Goal: Transaction & Acquisition: Purchase product/service

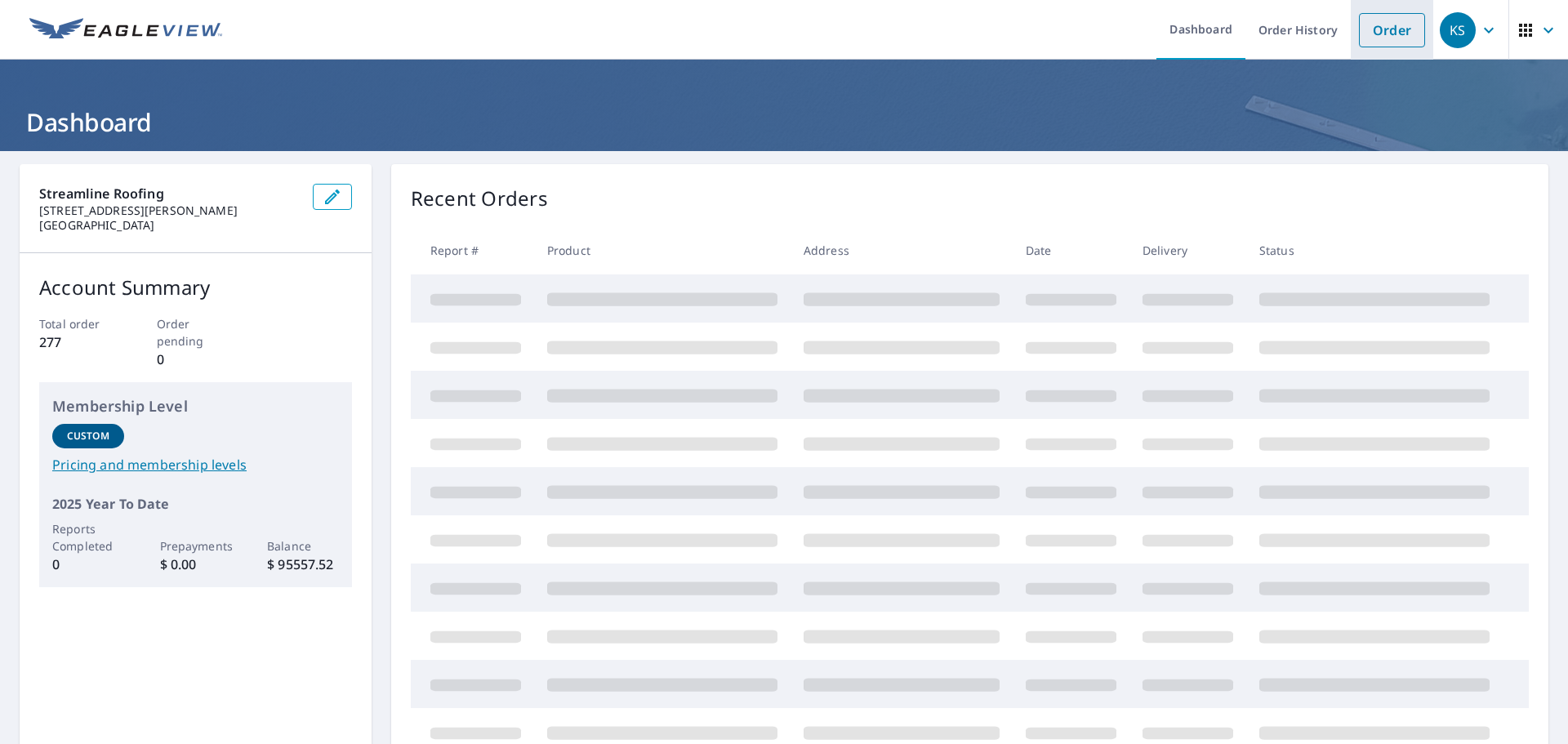
click at [1395, 30] on link "Order" at bounding box center [1392, 30] width 66 height 35
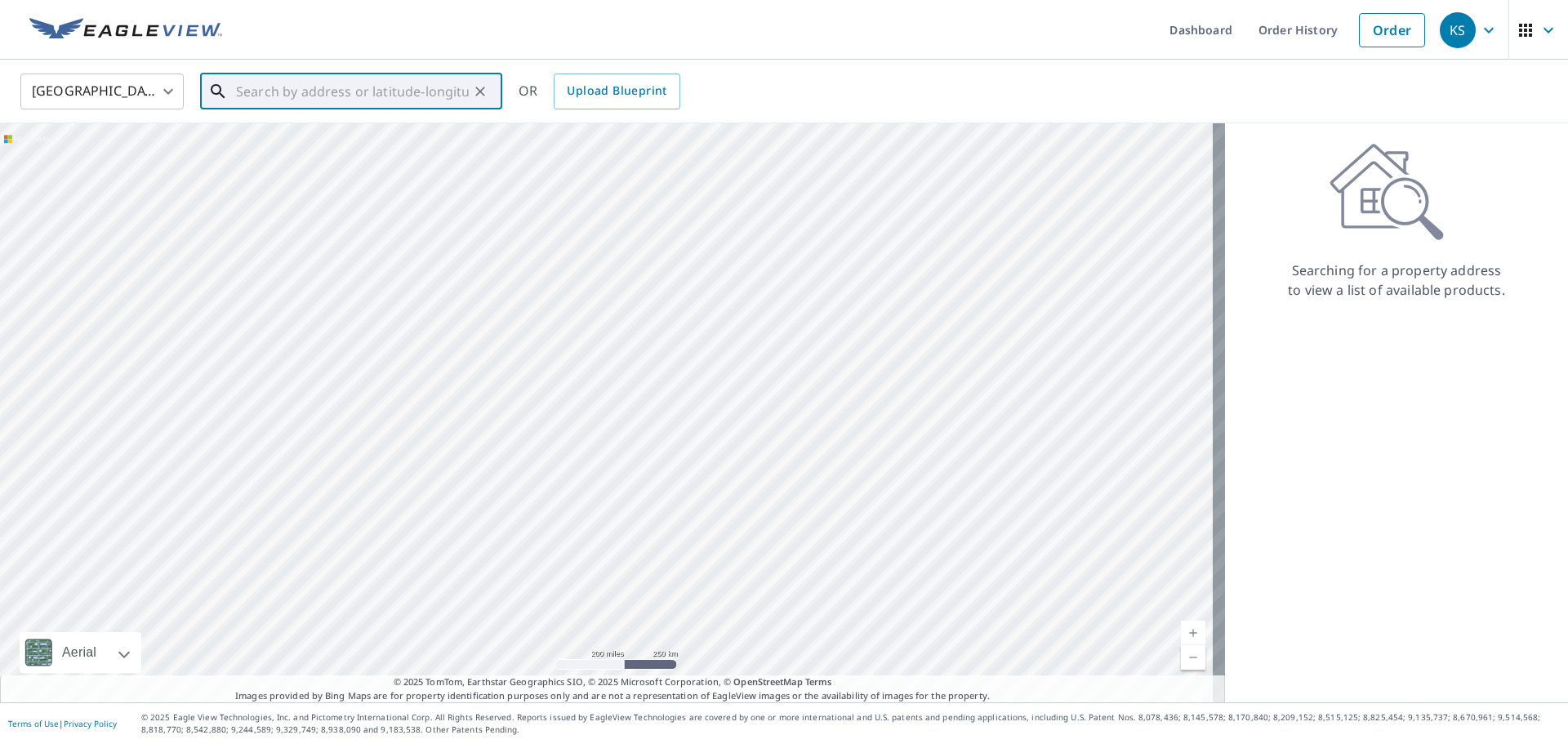
click at [379, 86] on input "text" at bounding box center [352, 91] width 233 height 46
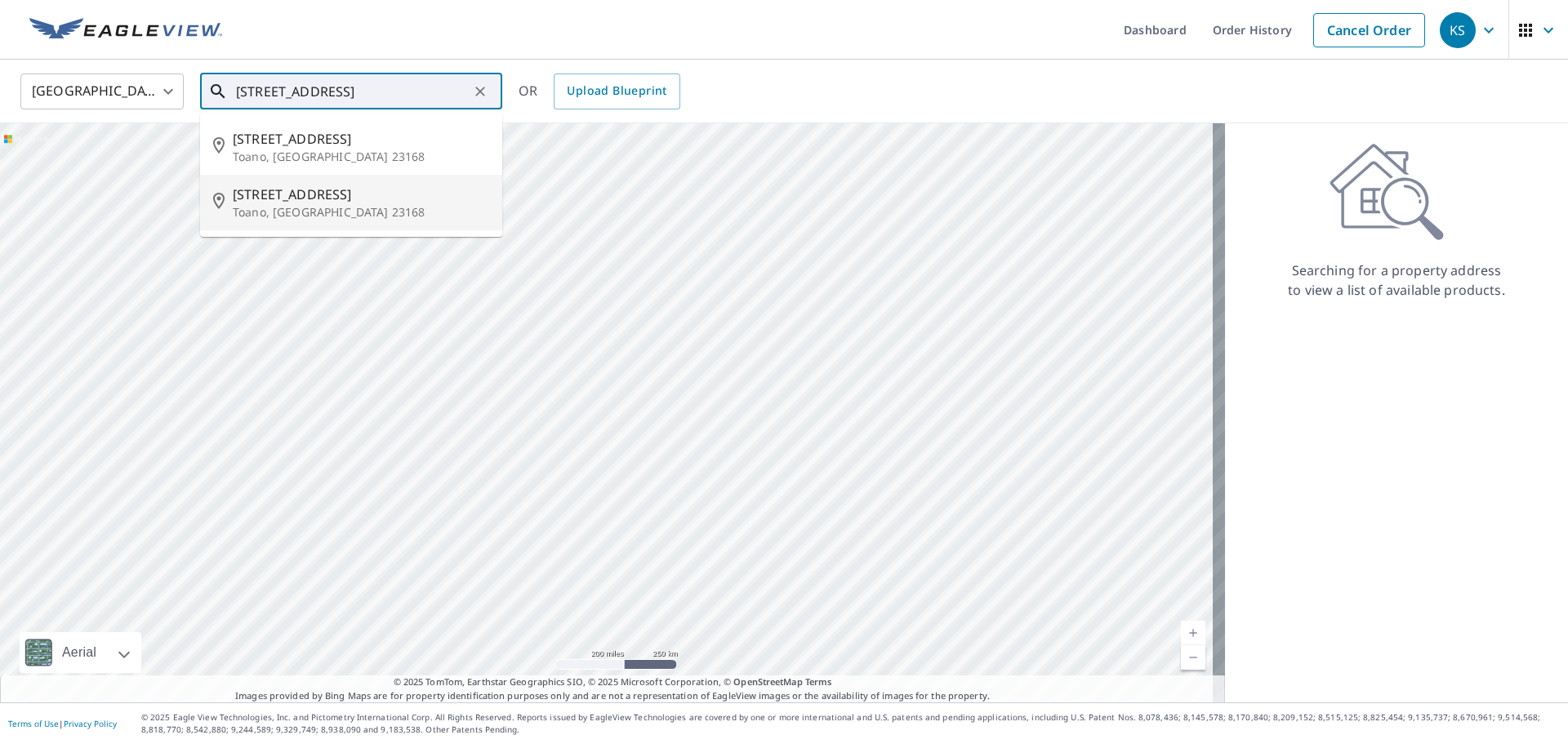
click at [315, 208] on p "Toano, [GEOGRAPHIC_DATA] 23168" at bounding box center [361, 211] width 256 height 16
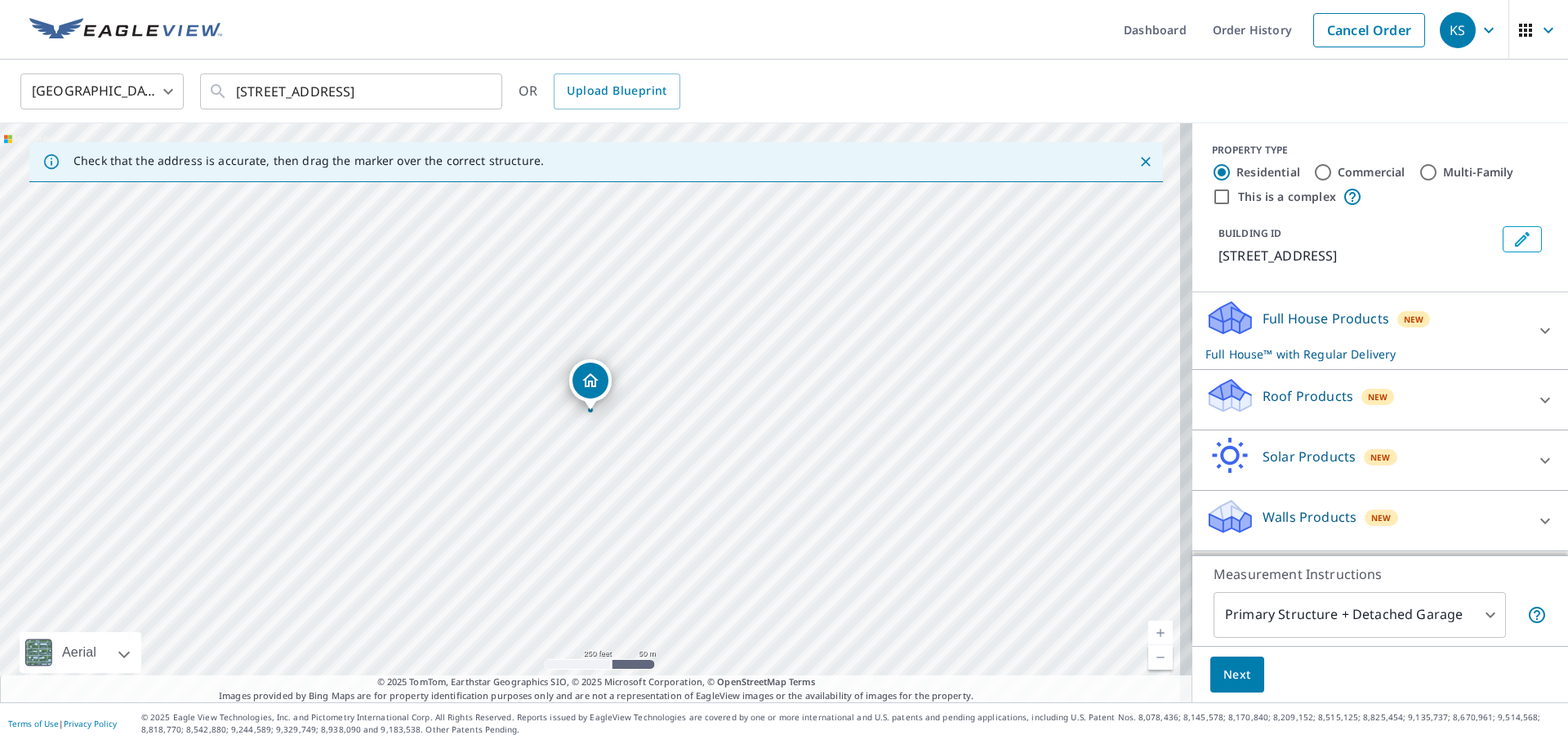
drag, startPoint x: 598, startPoint y: 375, endPoint x: 591, endPoint y: 387, distance: 13.9
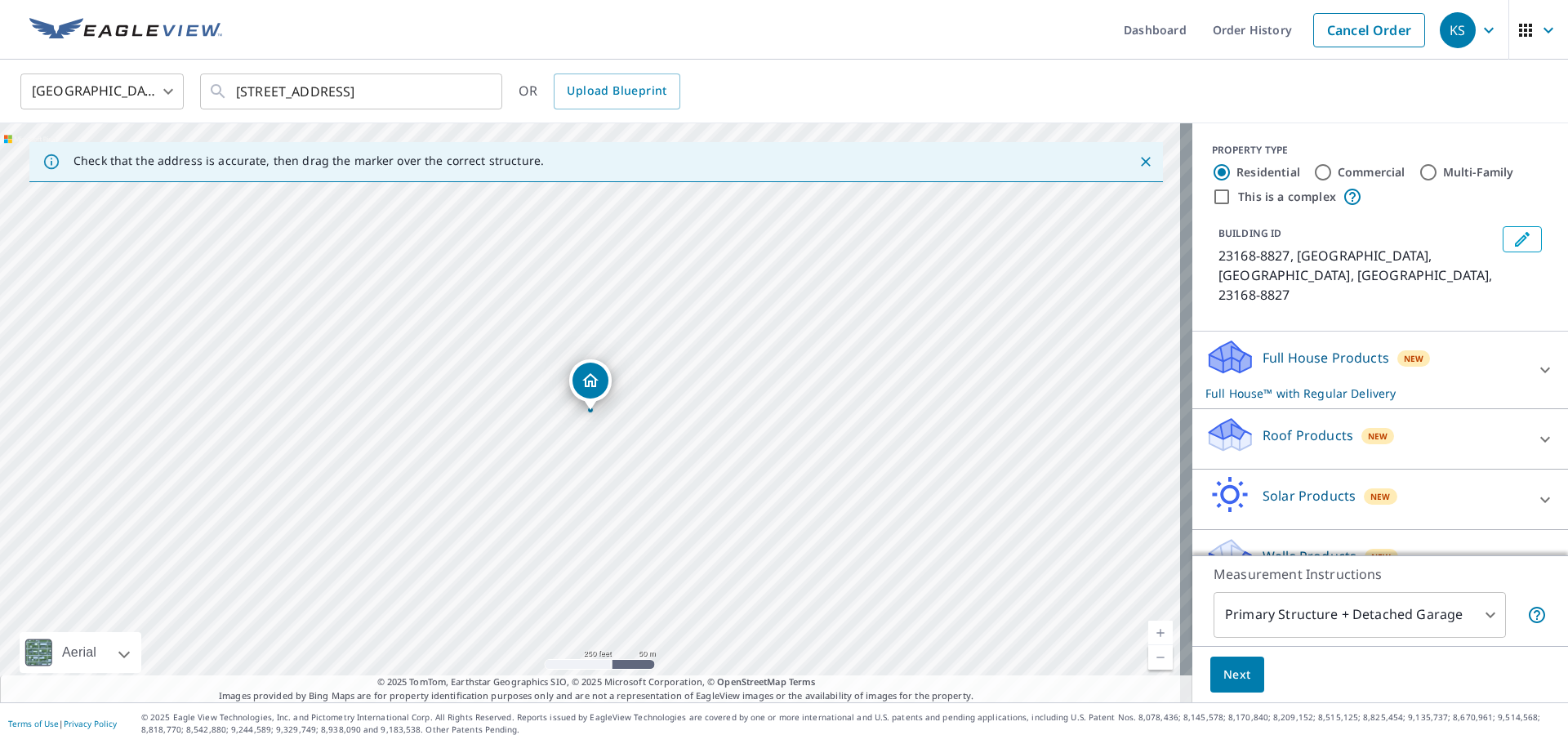
drag, startPoint x: 591, startPoint y: 385, endPoint x: 608, endPoint y: 424, distance: 42.5
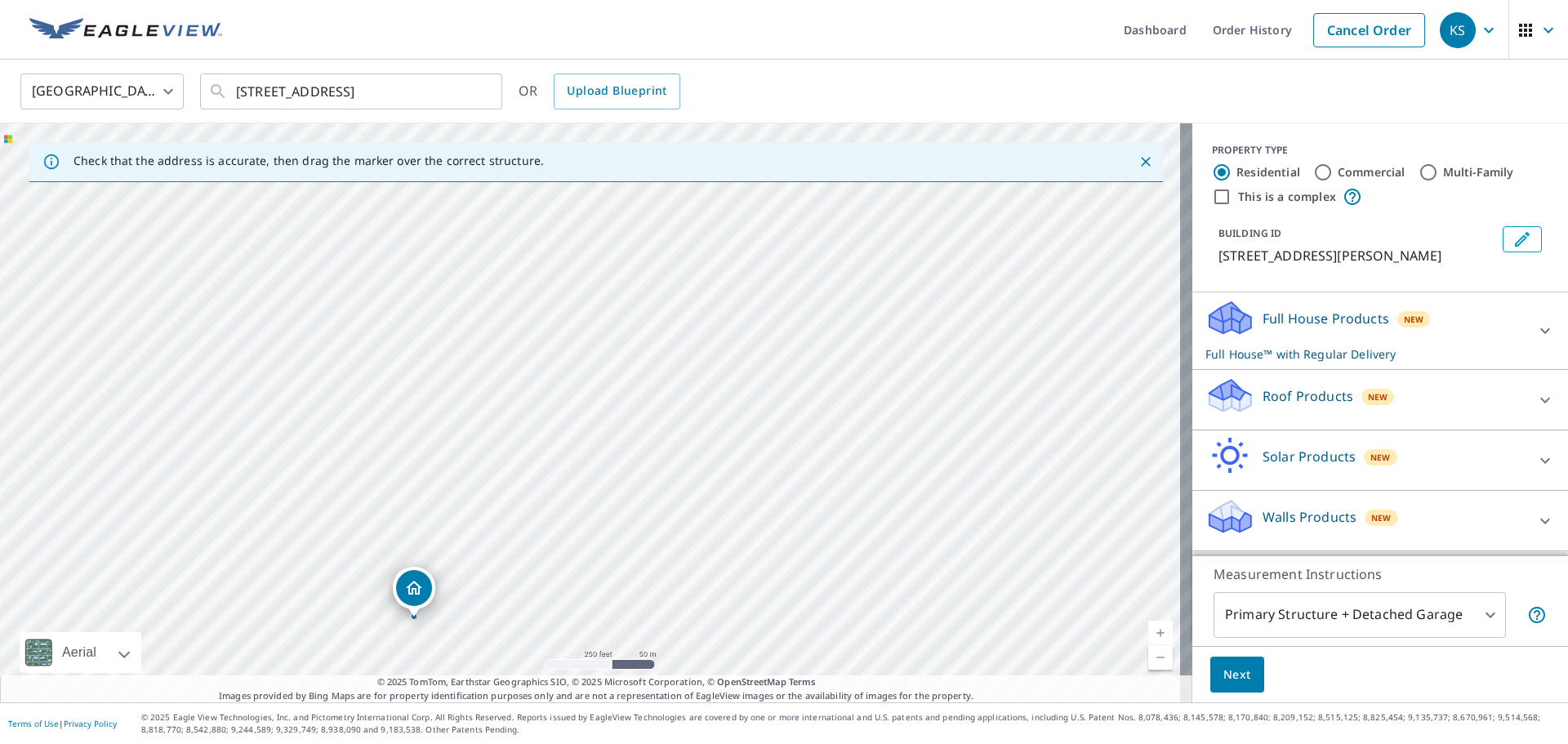
drag, startPoint x: 591, startPoint y: 386, endPoint x: 468, endPoint y: 545, distance: 201.0
drag, startPoint x: 497, startPoint y: 344, endPoint x: 483, endPoint y: 470, distance: 126.8
click at [483, 470] on div "[STREET_ADDRESS]" at bounding box center [596, 413] width 1192 height 579
drag, startPoint x: 832, startPoint y: 450, endPoint x: 732, endPoint y: 308, distance: 173.7
click at [732, 308] on div "[STREET_ADDRESS]" at bounding box center [596, 413] width 1192 height 579
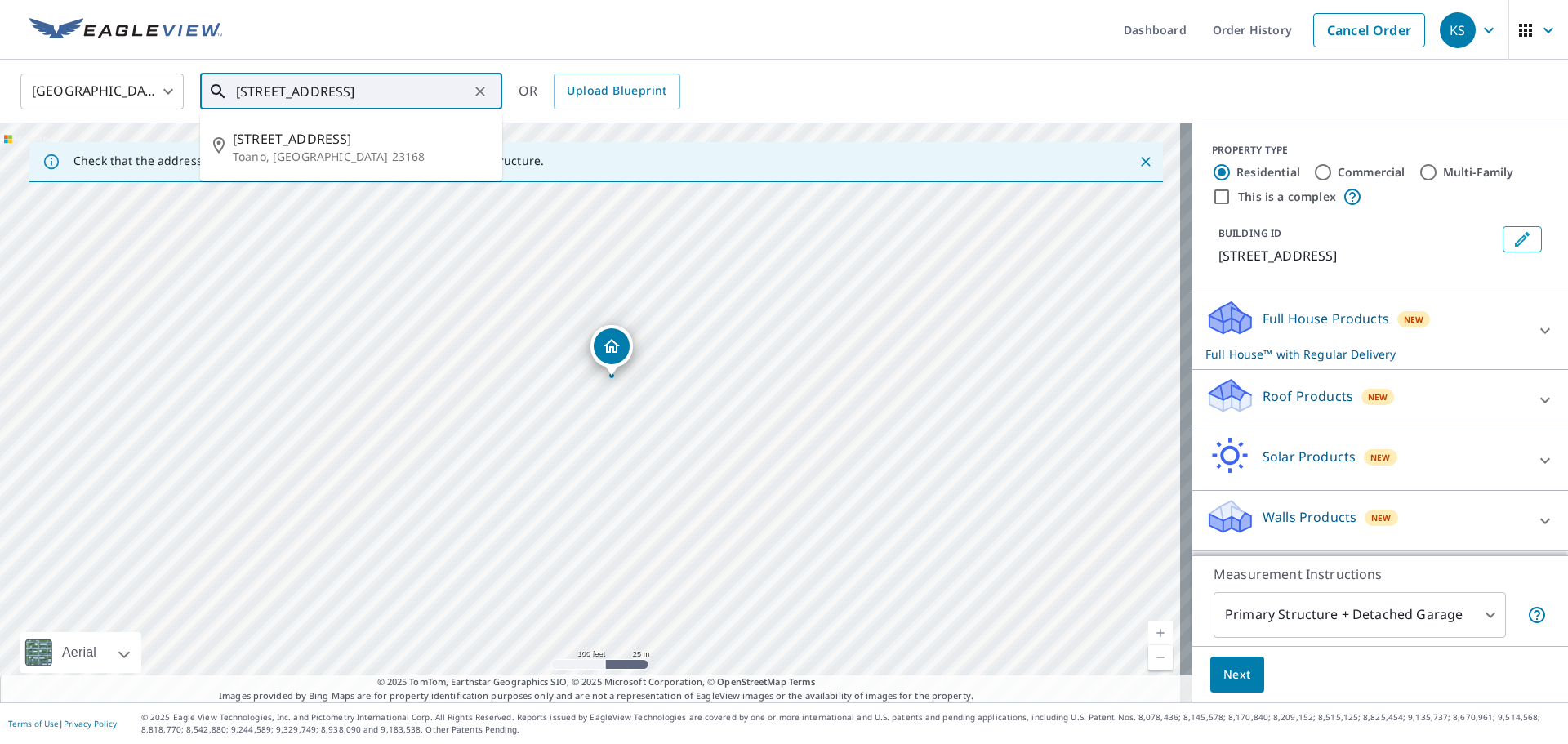
click at [263, 93] on input "[STREET_ADDRESS]" at bounding box center [352, 91] width 233 height 46
click at [291, 135] on span "[STREET_ADDRESS]" at bounding box center [361, 138] width 256 height 20
type input "[STREET_ADDRESS]"
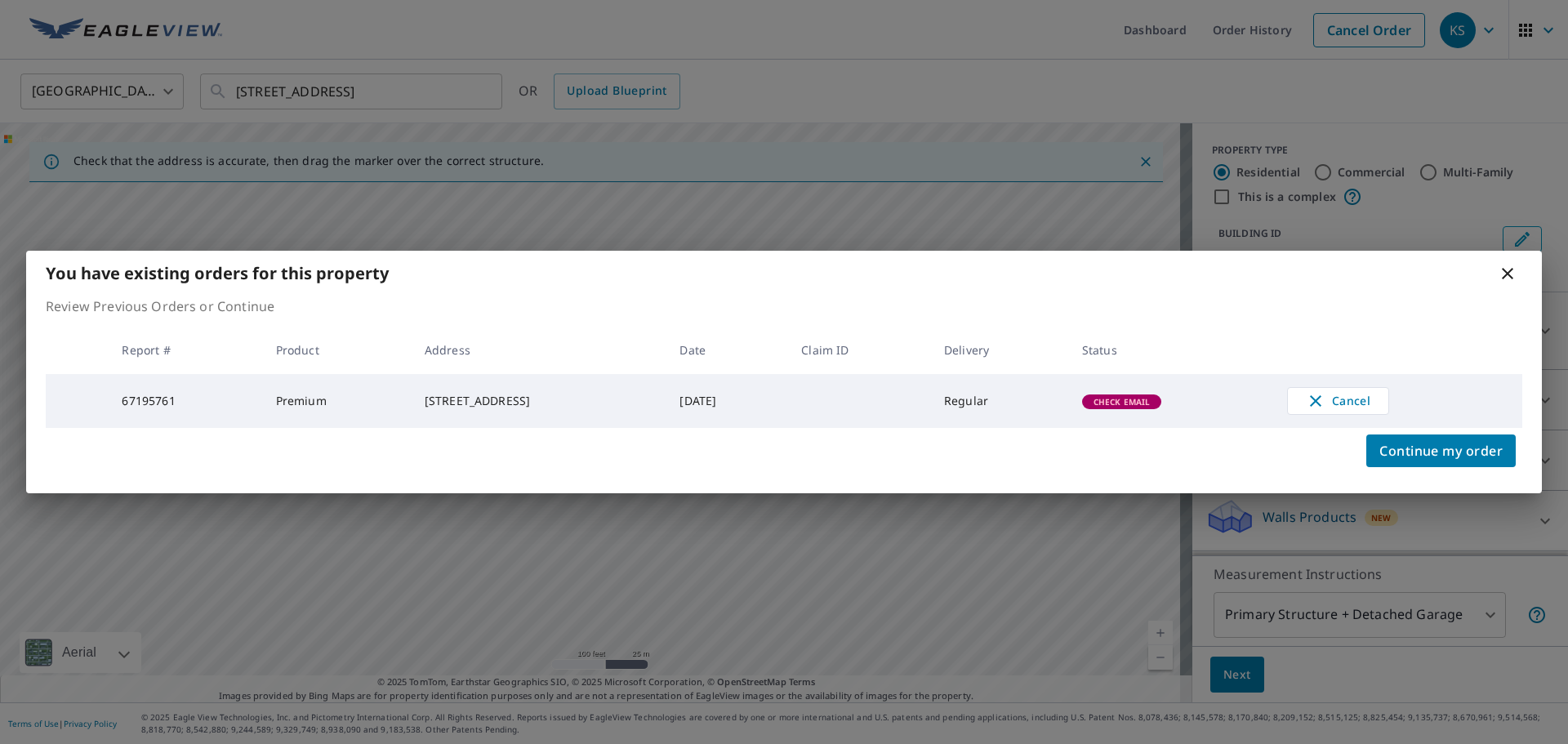
click at [1153, 401] on span "Check Email" at bounding box center [1122, 401] width 77 height 11
click at [1321, 400] on icon "button" at bounding box center [1315, 400] width 11 height 11
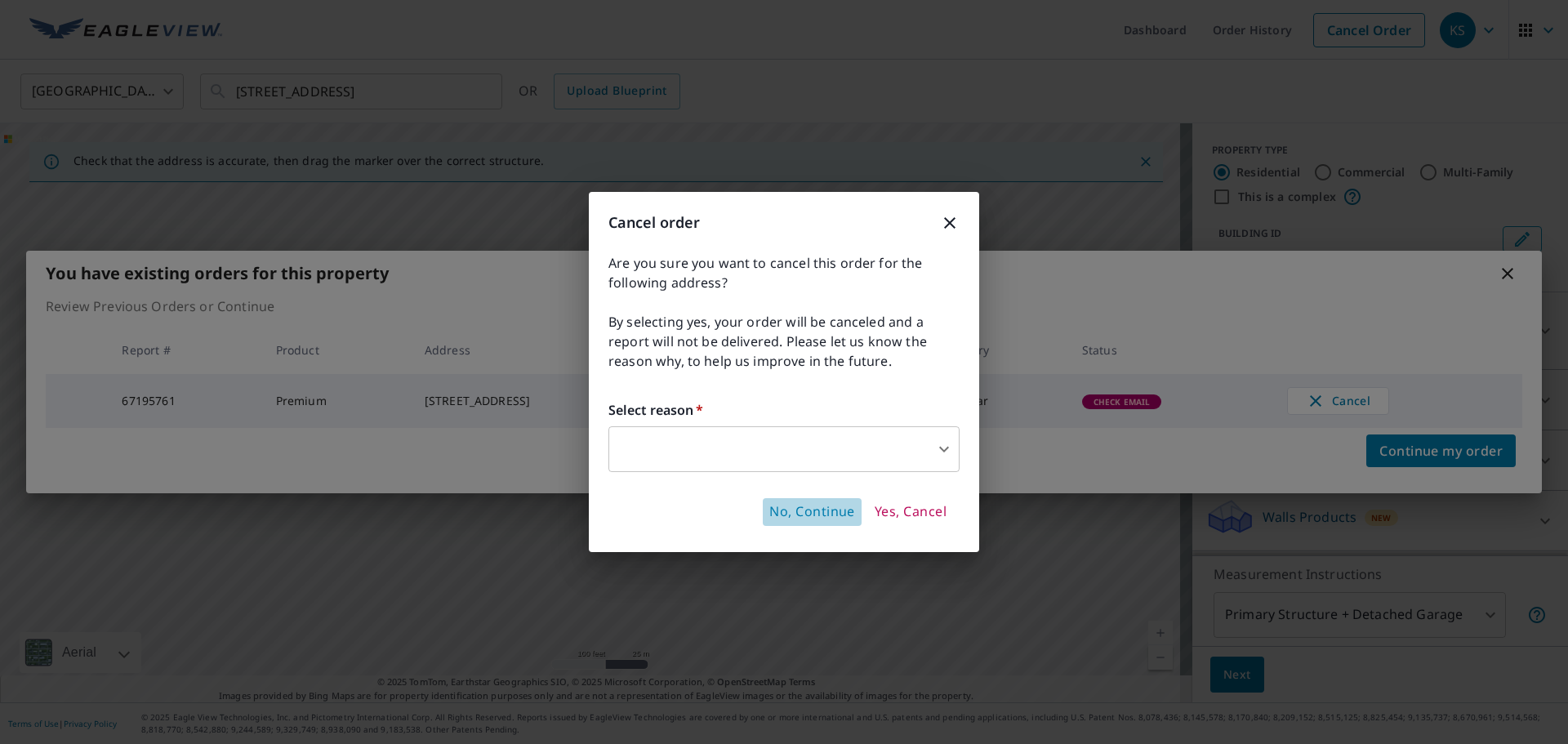
click at [819, 506] on span "No, Continue" at bounding box center [812, 512] width 85 height 18
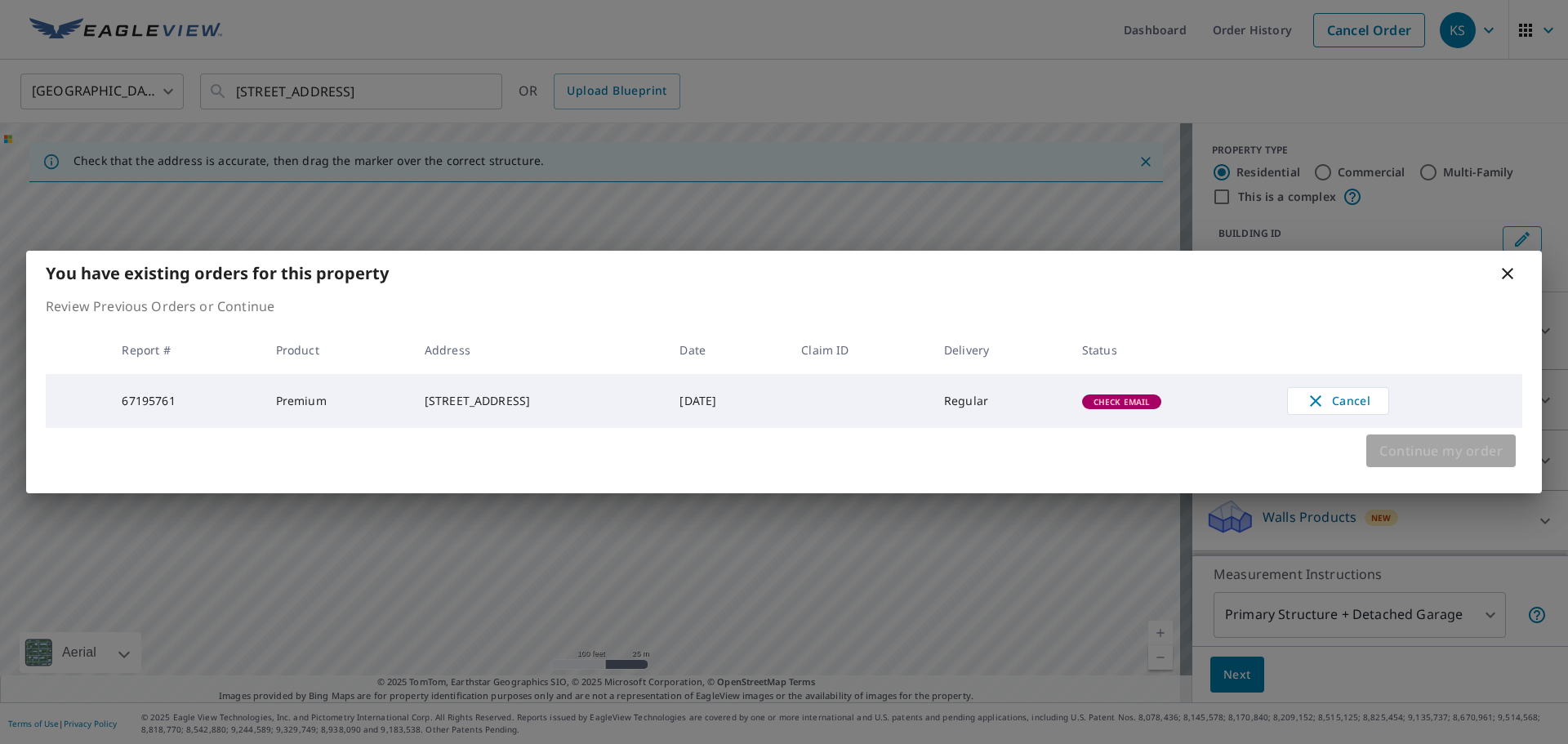
click at [1450, 451] on span "Continue my order" at bounding box center [1441, 451] width 123 height 22
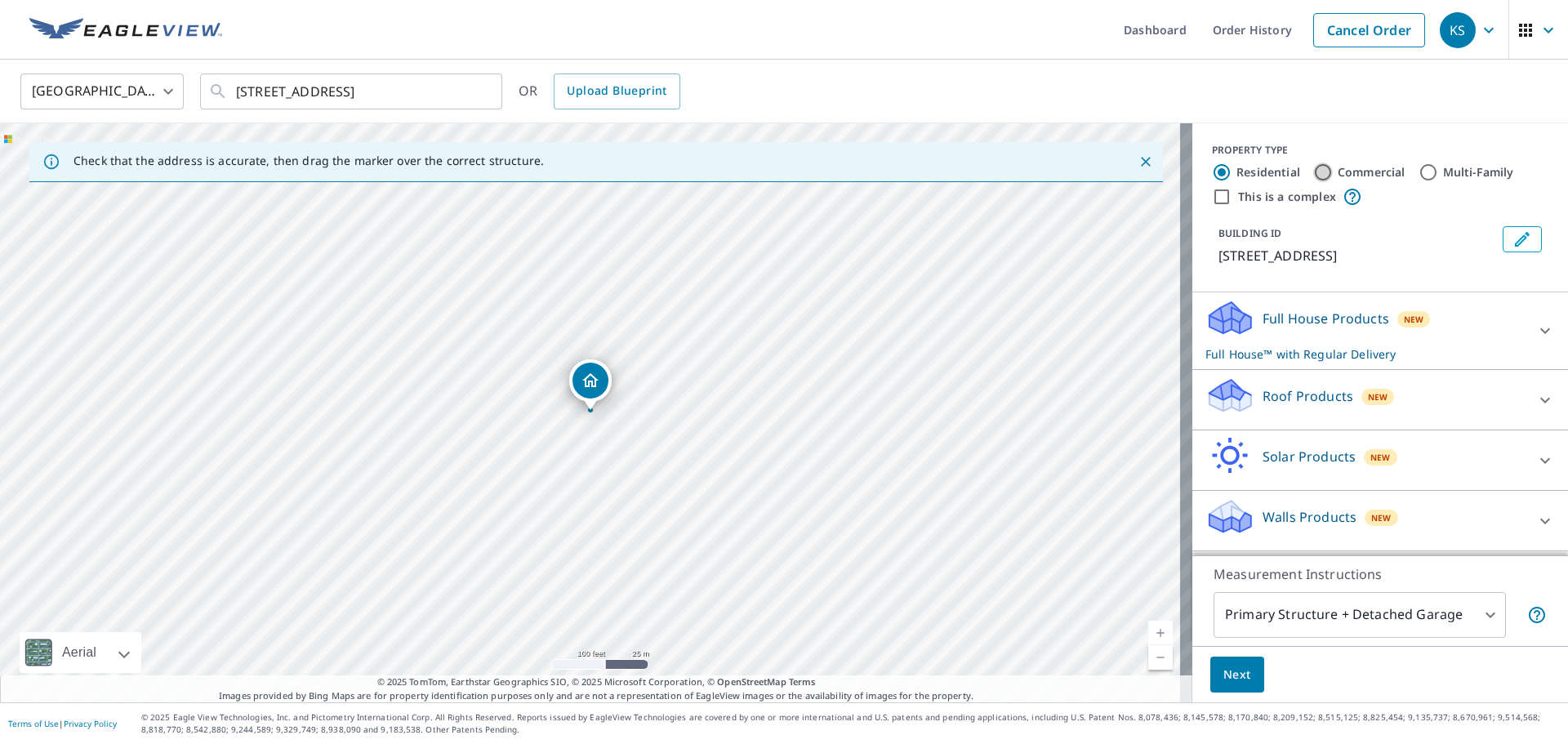
click at [1313, 173] on input "Commercial" at bounding box center [1323, 172] width 20 height 20
radio input "true"
type input "4"
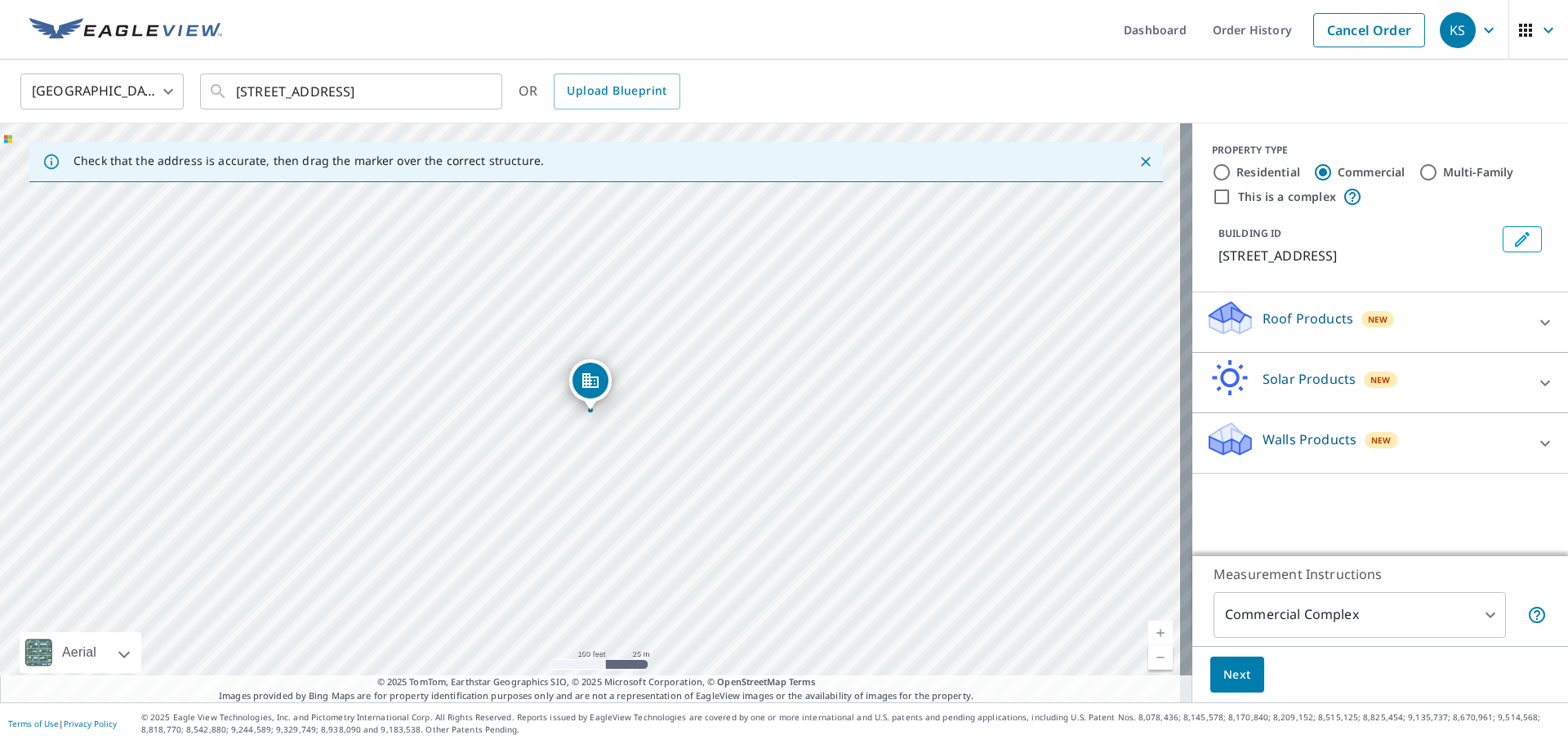
click at [1331, 318] on p "Roof Products" at bounding box center [1307, 318] width 91 height 20
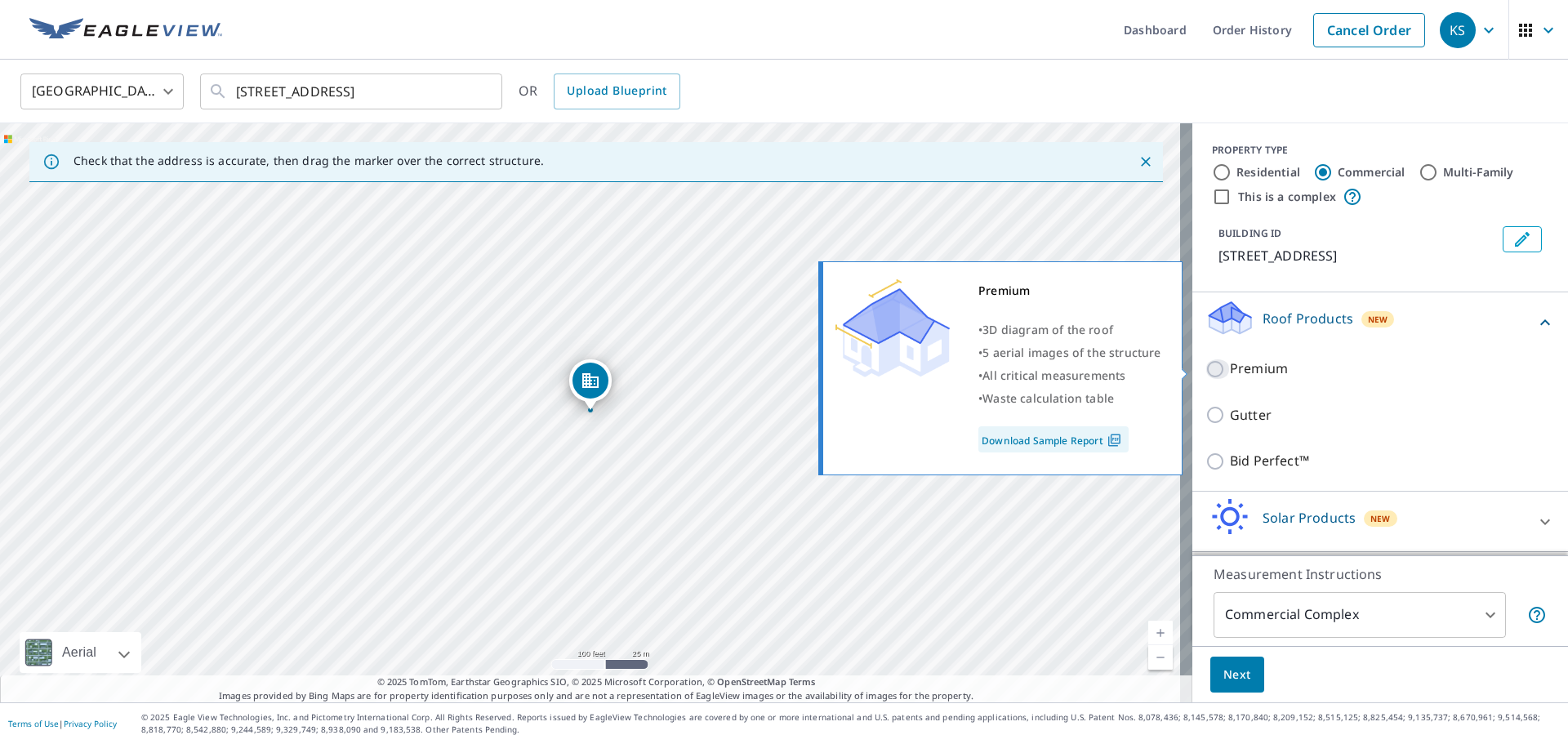
click at [1205, 367] on input "Premium" at bounding box center [1217, 369] width 24 height 20
checkbox input "true"
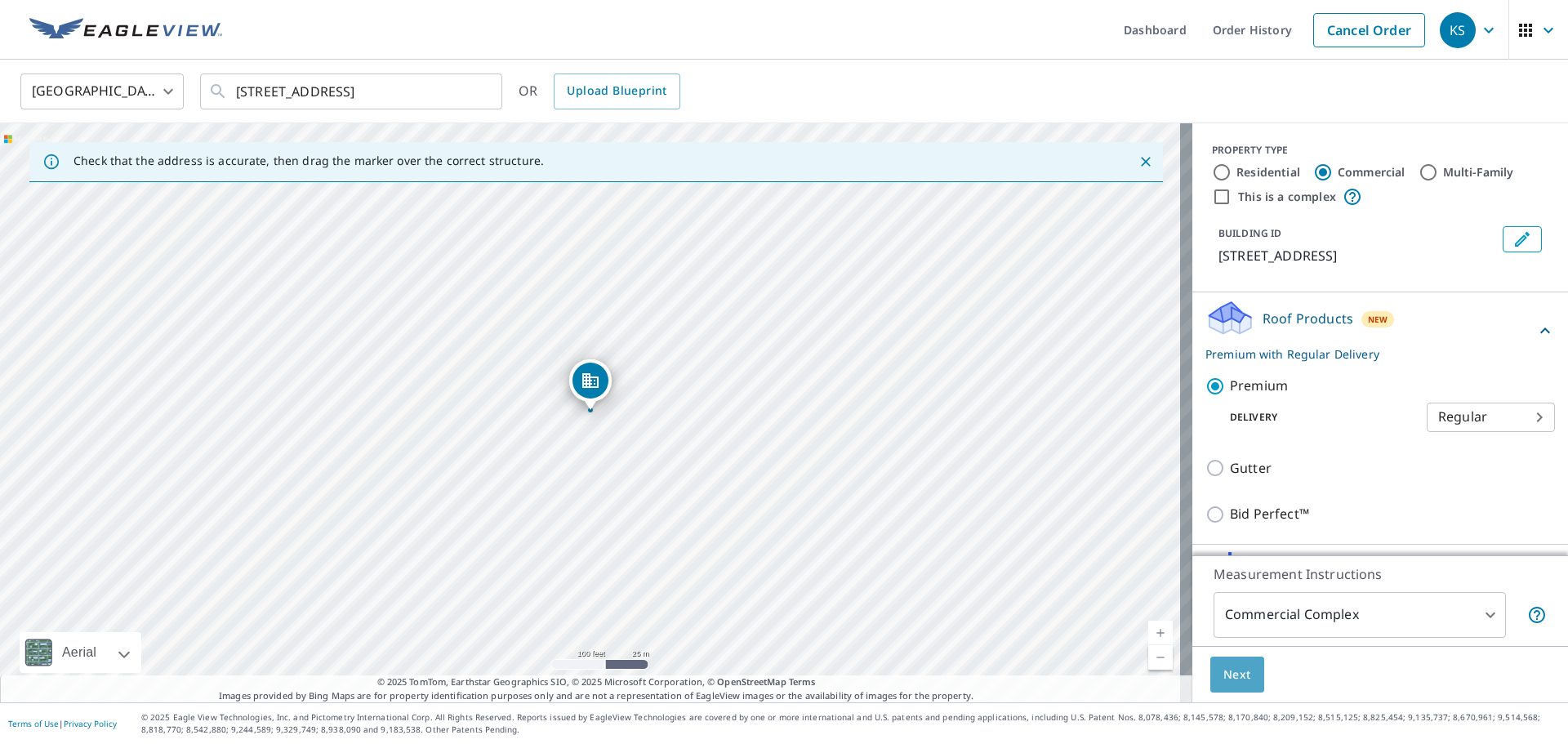
click at [1227, 672] on span "Next" at bounding box center [1237, 675] width 28 height 21
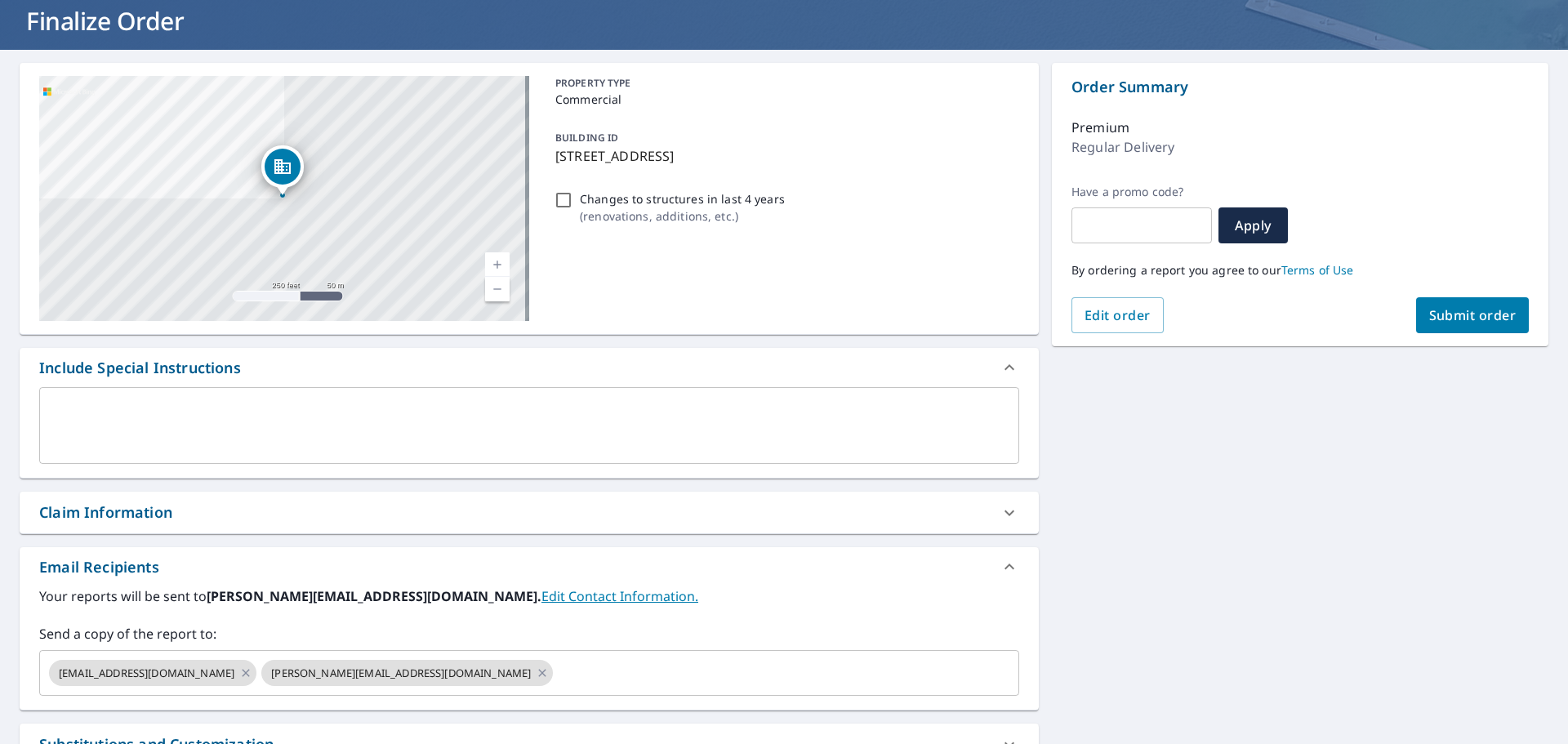
scroll to position [136, 0]
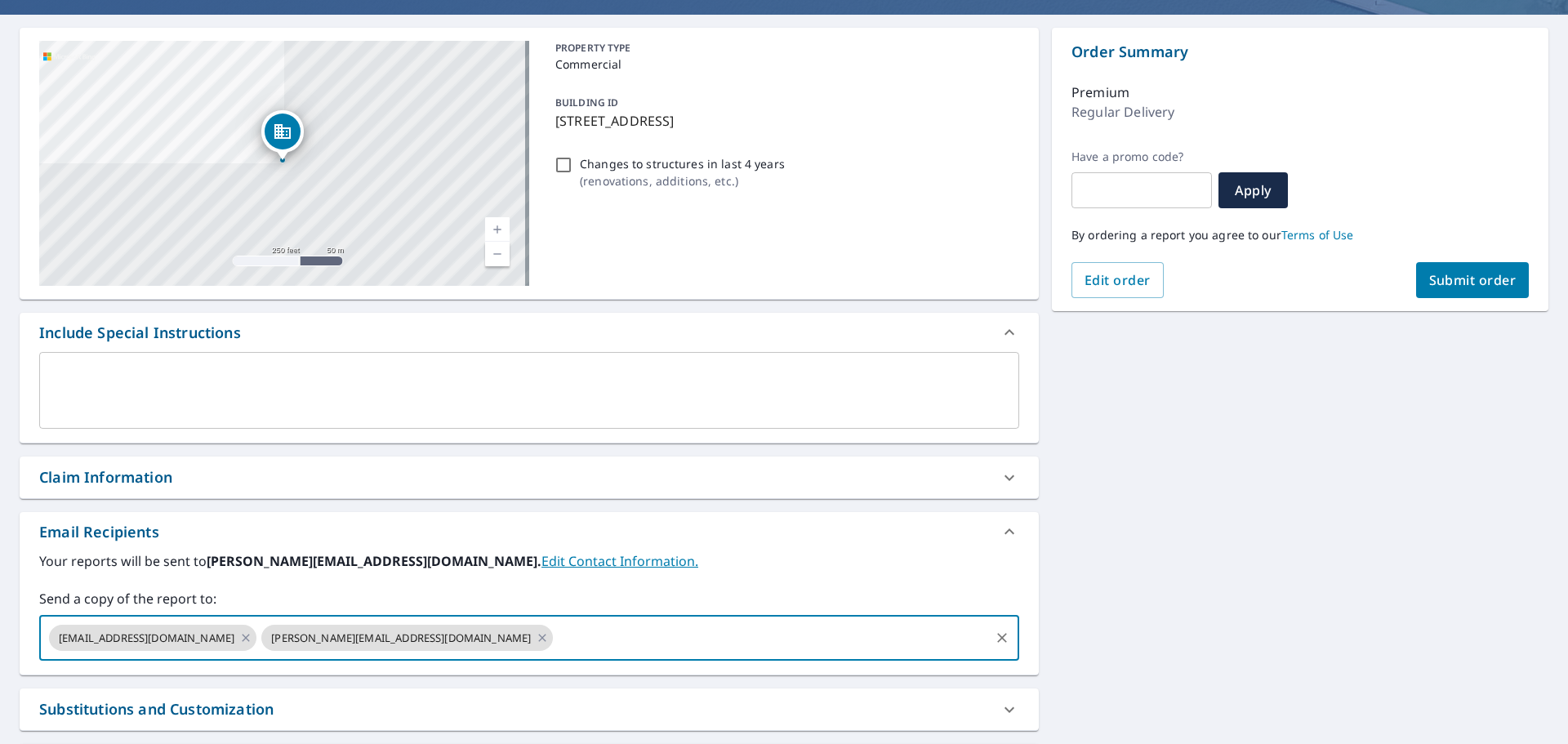
click at [555, 632] on input "text" at bounding box center [771, 638] width 432 height 31
type input "[PERSON_NAME][EMAIL_ADDRESS][DOMAIN_NAME]"
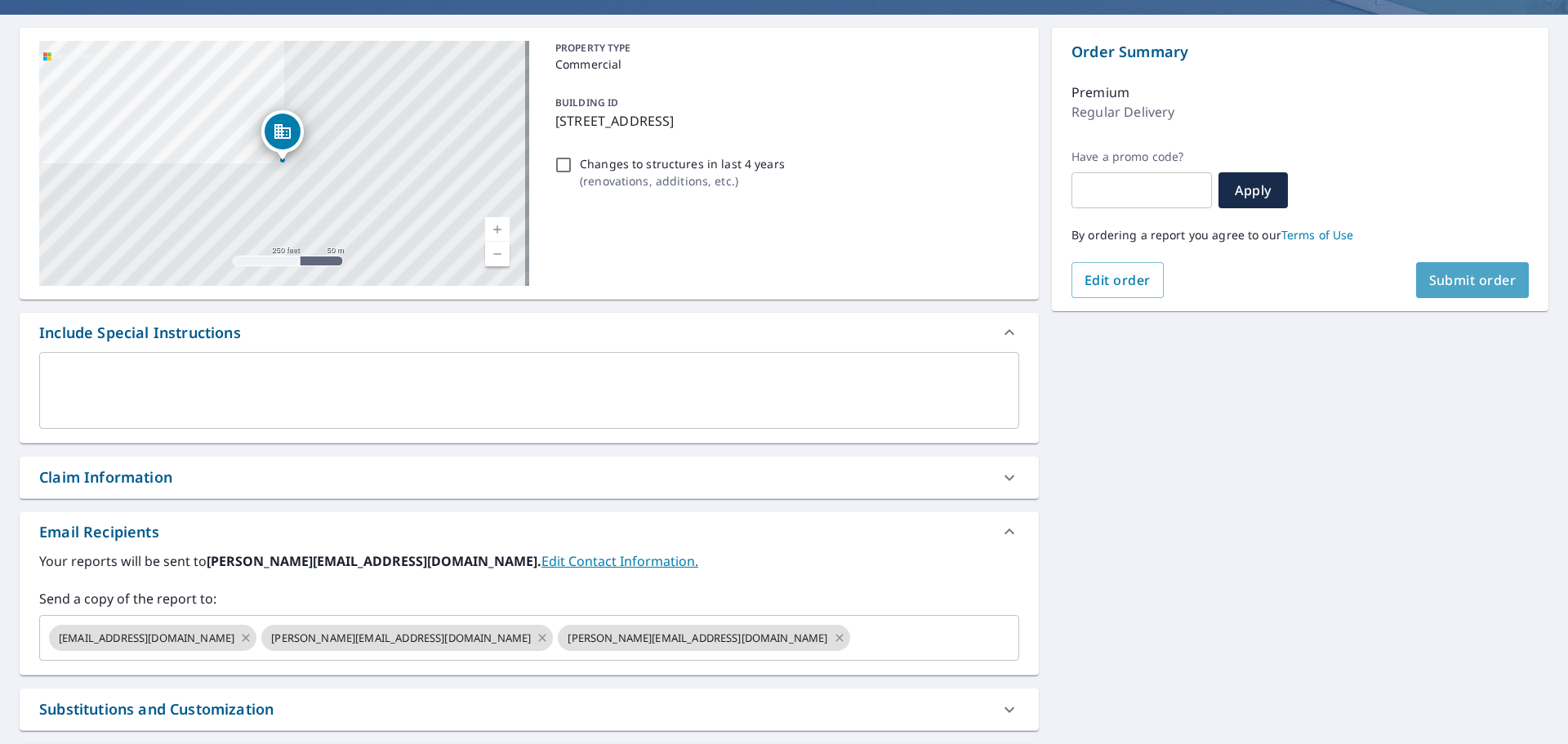
click at [1453, 280] on span "Submit order" at bounding box center [1472, 280] width 87 height 18
